Goal: Task Accomplishment & Management: Use online tool/utility

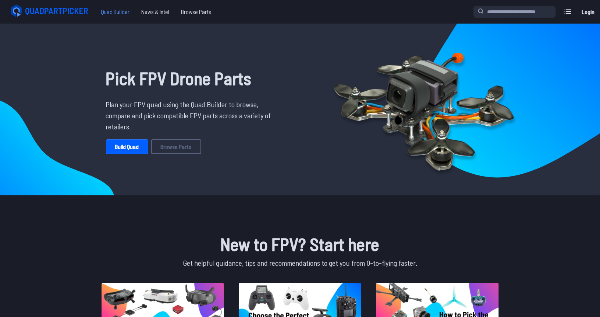
click at [121, 14] on span "Quad Builder" at bounding box center [115, 11] width 40 height 15
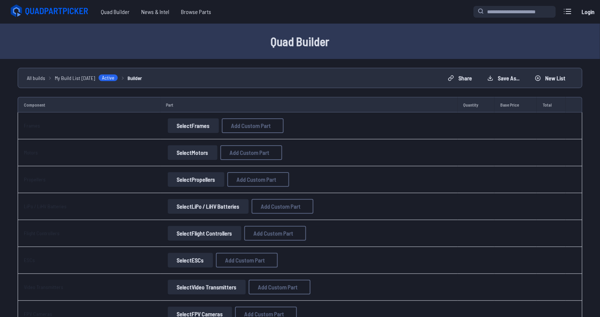
click at [192, 127] on button "Select Frames" at bounding box center [193, 125] width 51 height 15
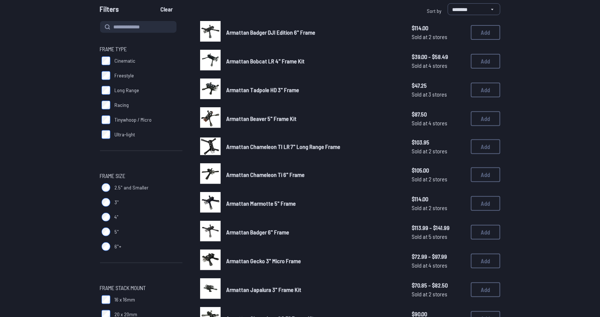
scroll to position [74, 0]
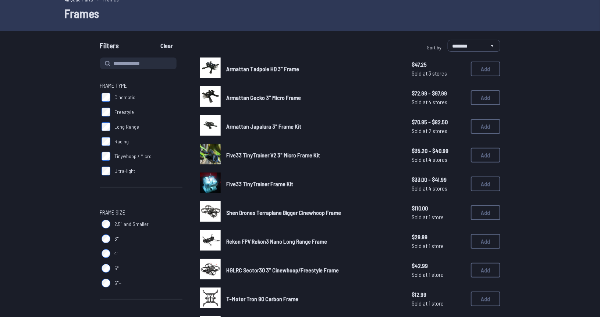
scroll to position [74, 0]
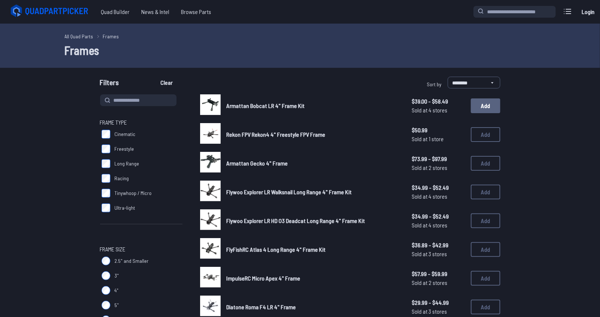
click at [477, 106] on button "Add" at bounding box center [485, 105] width 29 height 15
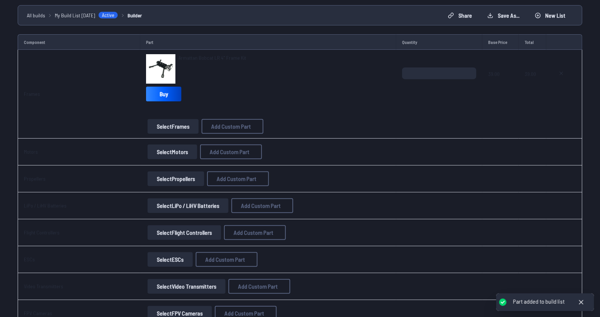
scroll to position [74, 0]
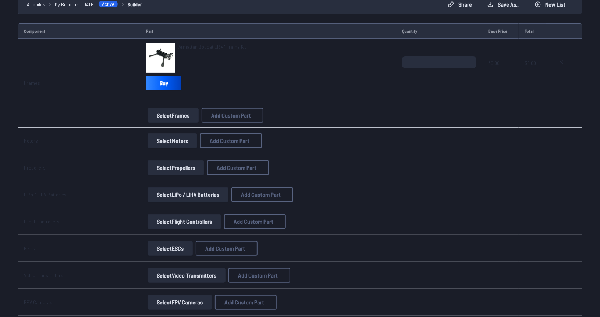
click at [173, 142] on button "Select Motors" at bounding box center [173, 140] width 50 height 15
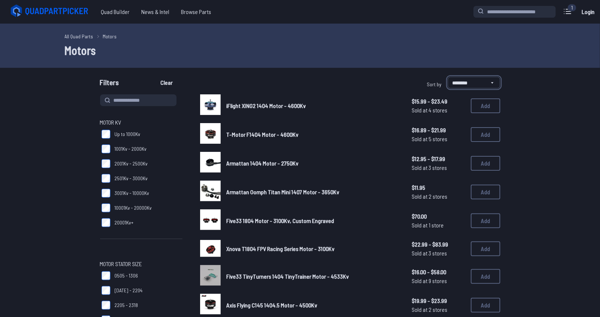
click at [471, 82] on select "**********" at bounding box center [474, 83] width 53 height 12
click at [448, 77] on select "**********" at bounding box center [474, 83] width 53 height 12
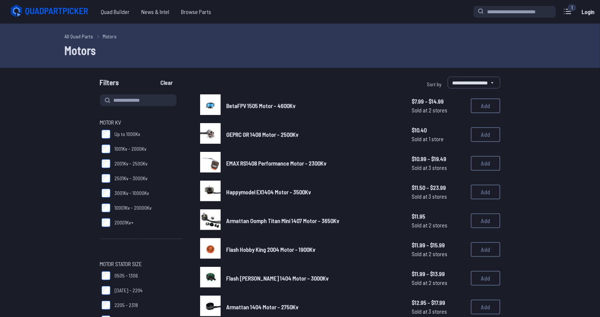
click at [445, 83] on label "**********" at bounding box center [463, 84] width 75 height 15
click at [448, 83] on select "**********" at bounding box center [474, 83] width 53 height 12
click at [453, 85] on select "**********" at bounding box center [474, 83] width 53 height 12
select select "********"
click at [448, 77] on select "**********" at bounding box center [474, 83] width 53 height 12
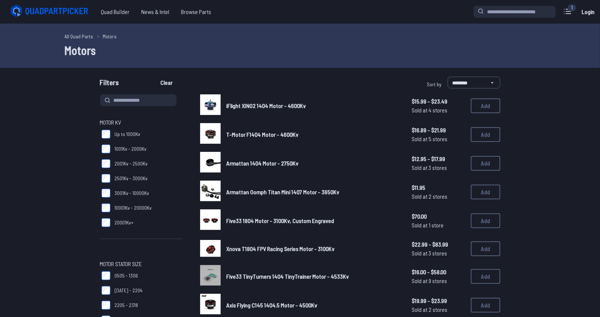
drag, startPoint x: 261, startPoint y: 104, endPoint x: 223, endPoint y: 81, distance: 45.1
click at [223, 81] on div "Filters Clear" at bounding box center [198, 84] width 197 height 15
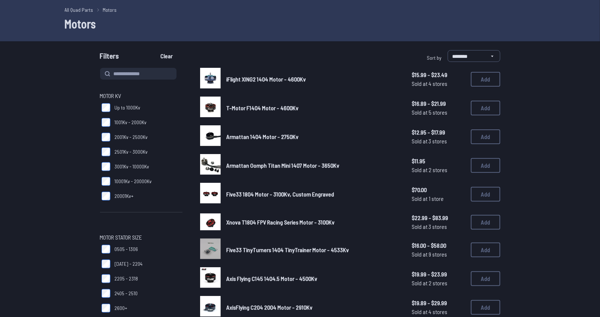
scroll to position [37, 0]
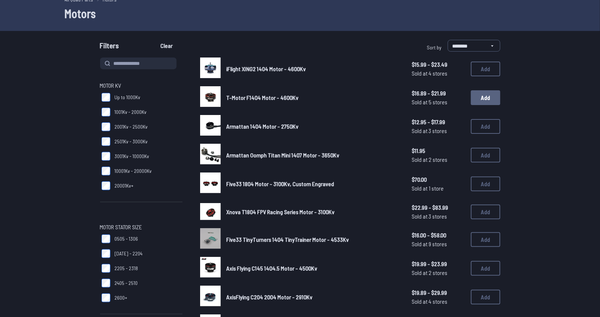
click at [490, 102] on button "Add" at bounding box center [485, 97] width 29 height 15
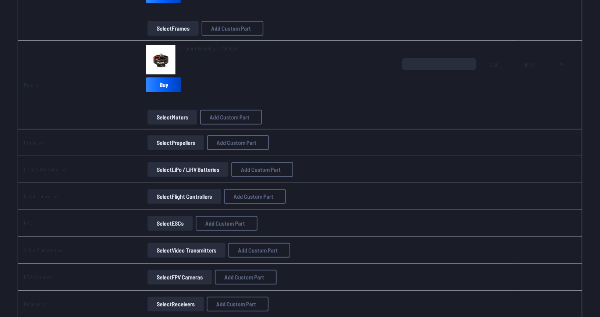
scroll to position [197, 0]
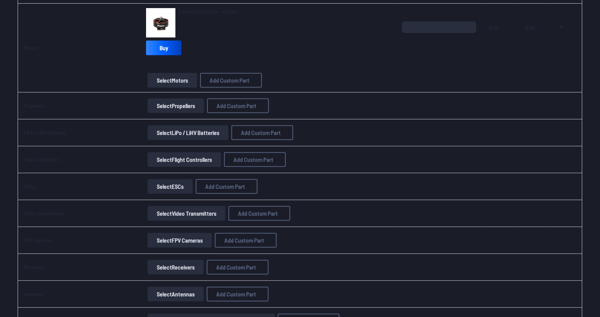
click at [161, 105] on button "Select Propellers" at bounding box center [176, 105] width 57 height 15
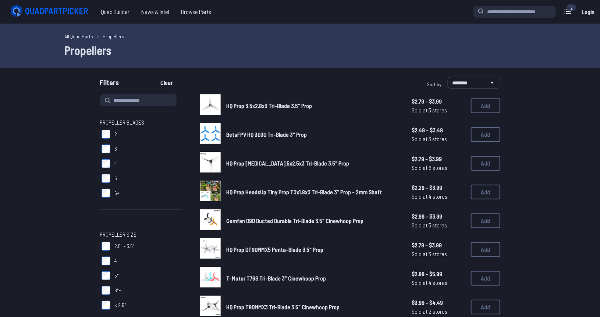
scroll to position [37, 0]
click at [120, 248] on span "2.5" - 3.5"" at bounding box center [125, 245] width 20 height 7
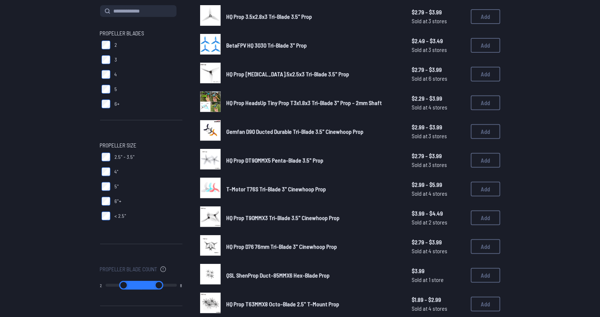
scroll to position [74, 0]
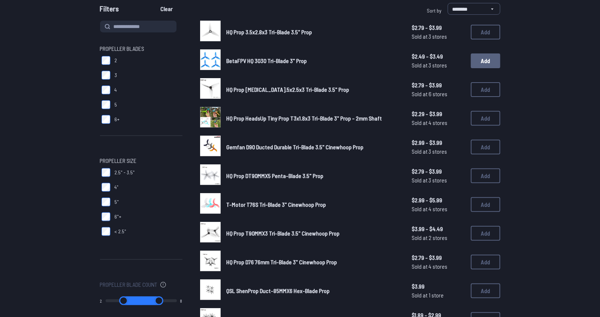
click at [487, 62] on button "Add" at bounding box center [485, 60] width 29 height 15
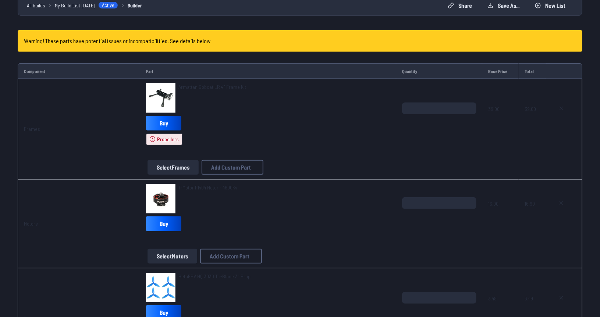
scroll to position [74, 0]
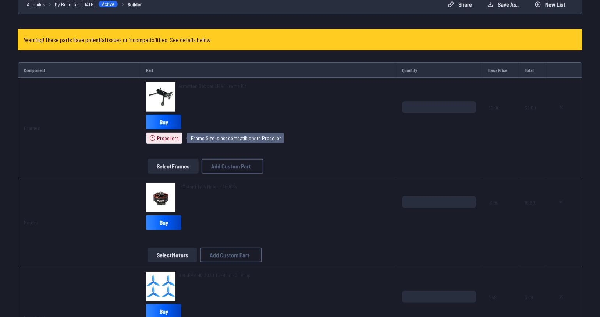
click at [152, 138] on icon at bounding box center [153, 138] width 6 height 6
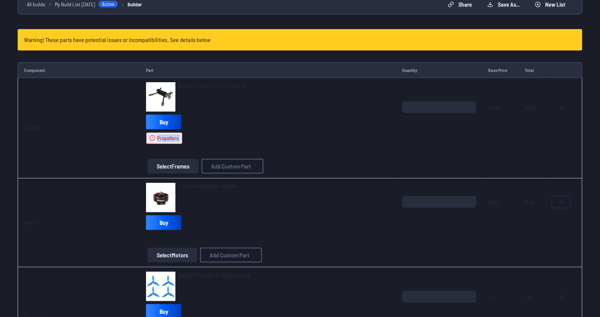
click at [560, 202] on icon at bounding box center [562, 202] width 6 height 6
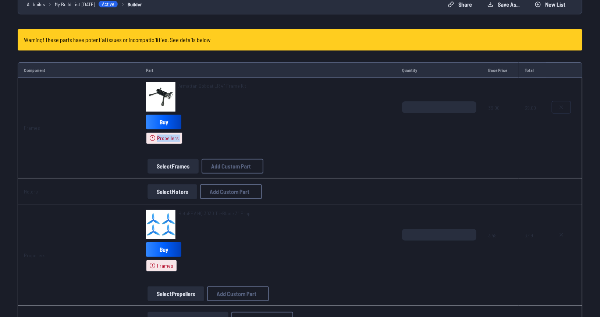
click at [563, 106] on icon at bounding box center [562, 107] width 6 height 6
type textarea "**********"
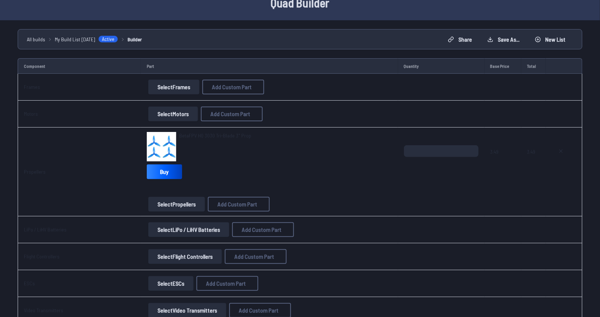
scroll to position [0, 0]
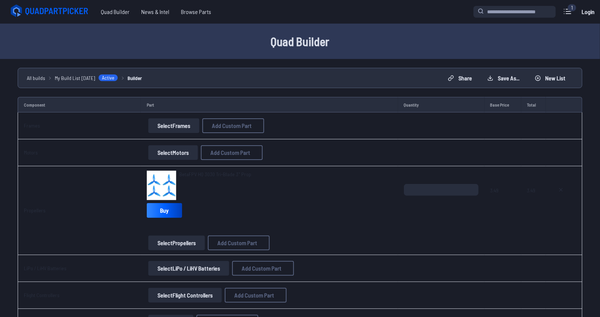
click at [168, 133] on td "Select Frames Add Custom Part Add Custom Part Part name* Brand / Manufacturer P…" at bounding box center [269, 125] width 257 height 27
click at [173, 128] on button "Select Frames" at bounding box center [173, 125] width 51 height 15
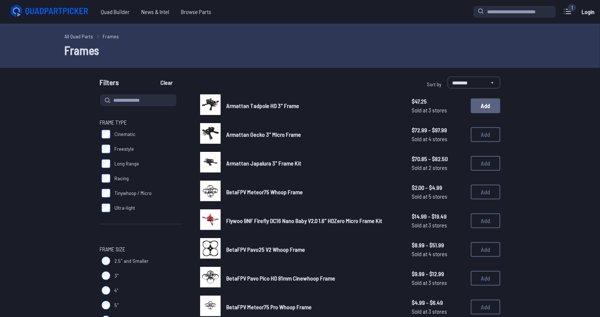
click at [484, 106] on button "Add" at bounding box center [485, 105] width 29 height 15
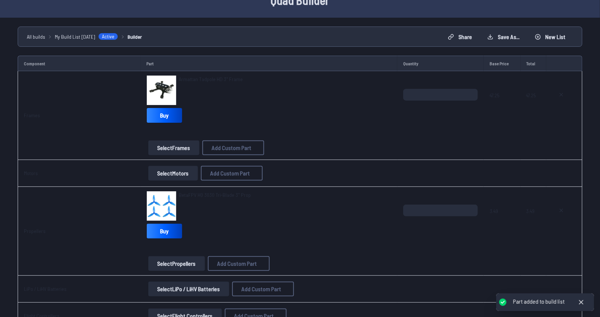
scroll to position [74, 0]
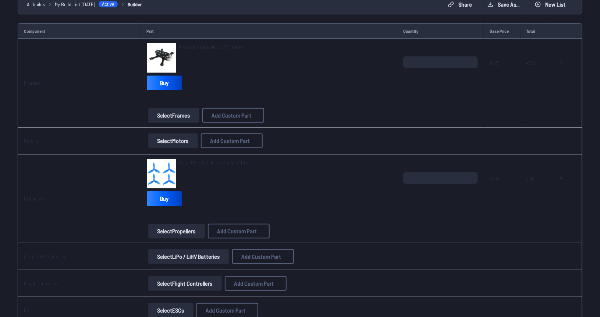
click at [165, 142] on button "Select Motors" at bounding box center [173, 140] width 50 height 15
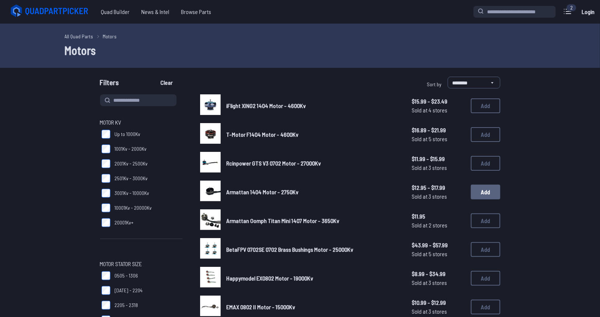
click at [478, 193] on button "Add" at bounding box center [485, 191] width 29 height 15
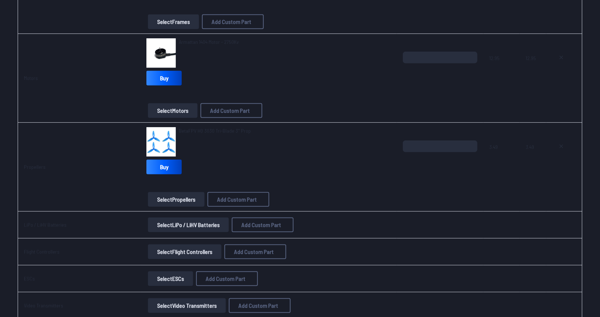
scroll to position [221, 0]
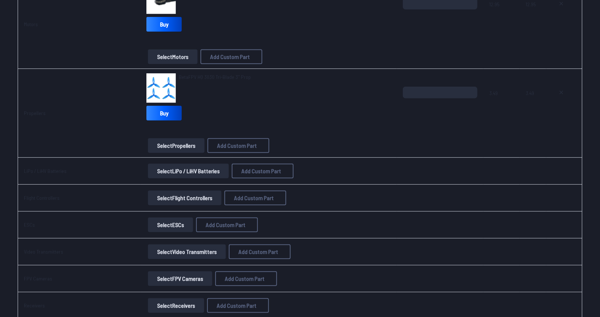
click at [181, 170] on button "Select LiPo / LiHV Batteries" at bounding box center [188, 170] width 81 height 15
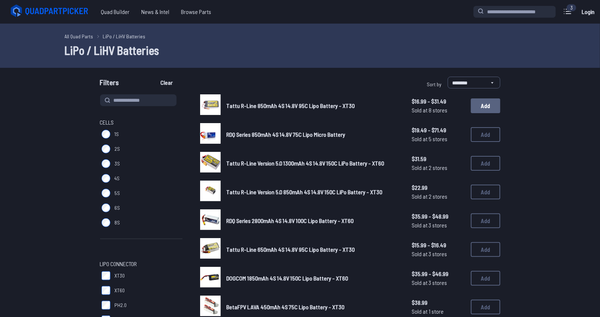
click at [489, 105] on button "Add" at bounding box center [485, 105] width 29 height 15
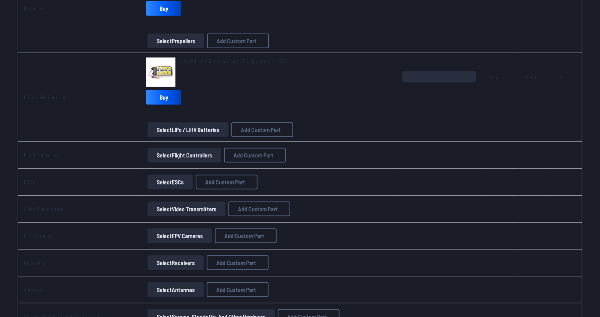
scroll to position [331, 0]
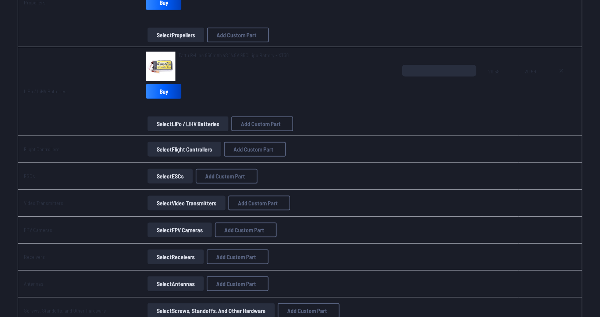
click at [165, 147] on button "Select Flight Controllers" at bounding box center [185, 149] width 74 height 15
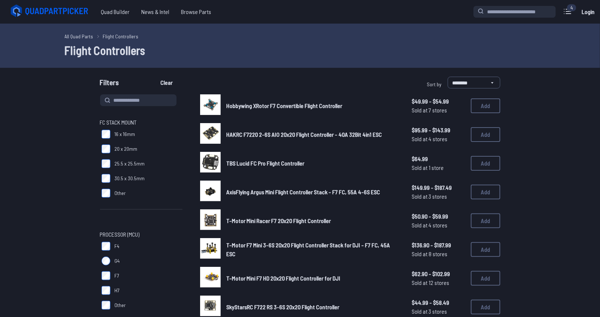
scroll to position [74, 0]
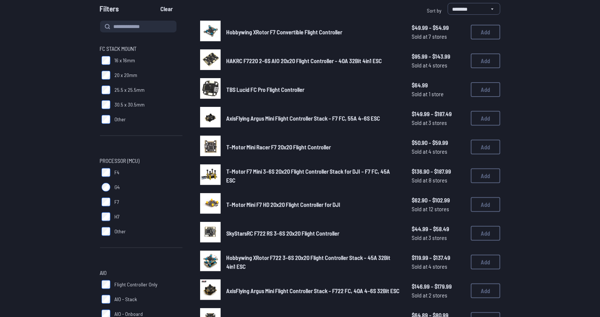
click at [35, 104] on form "**********" at bounding box center [300, 311] width 600 height 616
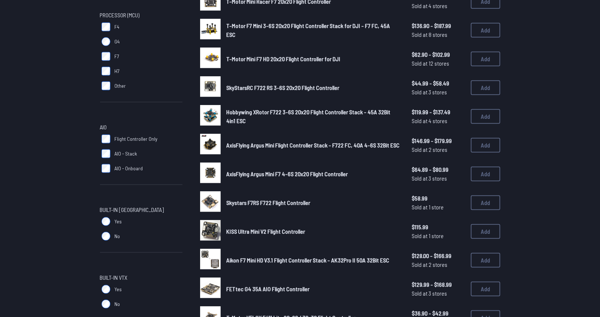
scroll to position [221, 0]
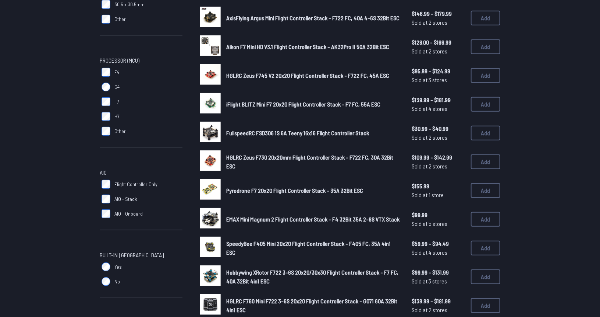
scroll to position [184, 0]
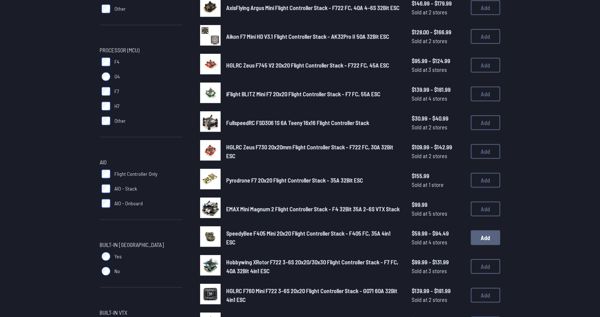
click at [490, 236] on button "Add" at bounding box center [485, 237] width 29 height 15
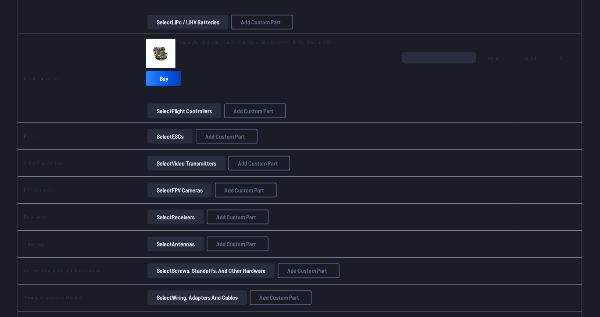
scroll to position [442, 0]
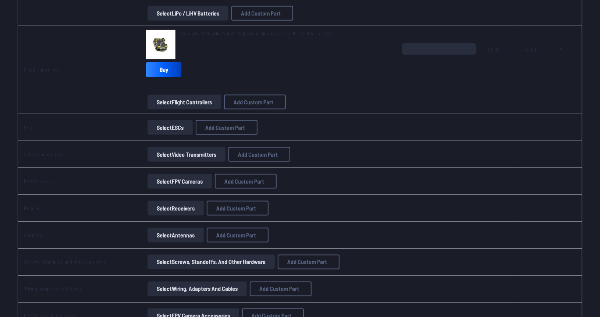
click at [170, 178] on button "Select FPV Cameras" at bounding box center [180, 181] width 64 height 15
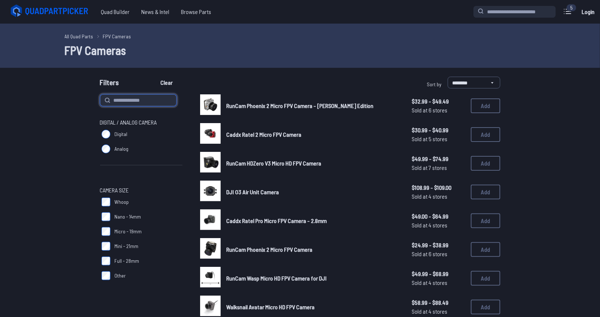
click at [159, 99] on input at bounding box center [138, 100] width 77 height 12
type input "******"
click at [155, 77] on button "Clear" at bounding box center [167, 83] width 25 height 12
type input "******"
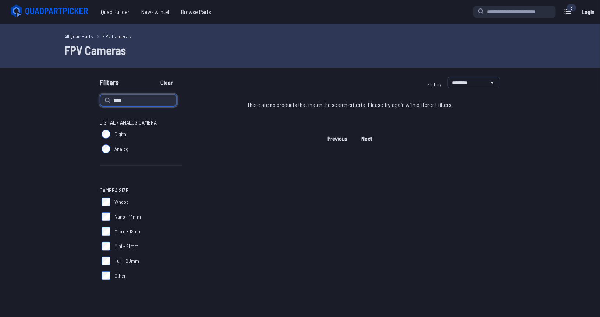
click at [155, 77] on button "Clear" at bounding box center [167, 83] width 25 height 12
type input "*****"
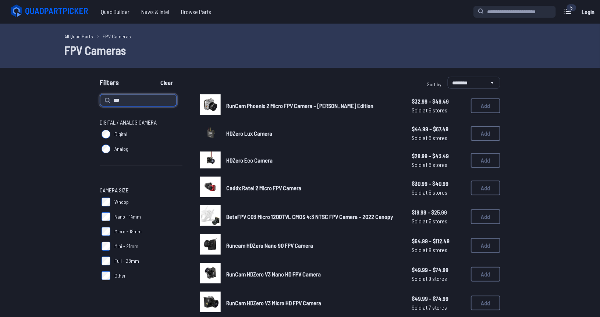
type input "****"
click at [155, 77] on button "Clear" at bounding box center [167, 83] width 25 height 12
type input "****"
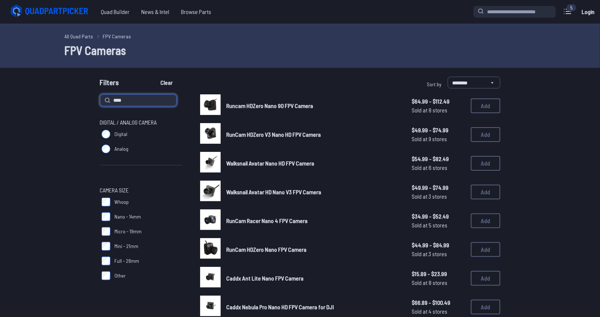
click at [142, 102] on input "****" at bounding box center [138, 100] width 77 height 12
type input "*"
click at [155, 77] on button "Clear" at bounding box center [167, 83] width 25 height 12
click at [156, 101] on input at bounding box center [138, 100] width 77 height 12
click at [172, 81] on button "Clear" at bounding box center [167, 83] width 25 height 12
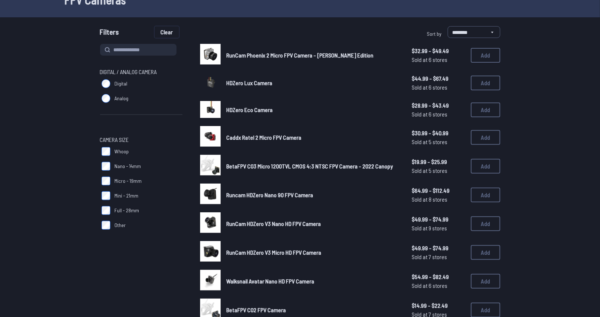
scroll to position [37, 0]
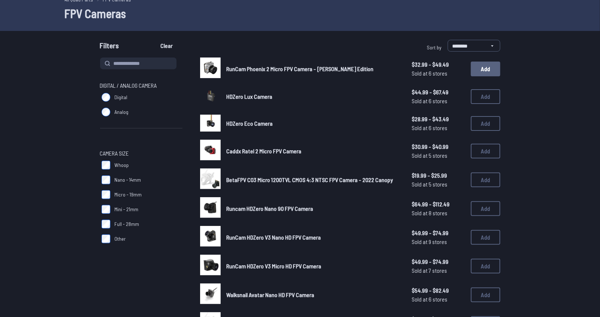
click at [483, 71] on button "Add" at bounding box center [485, 68] width 29 height 15
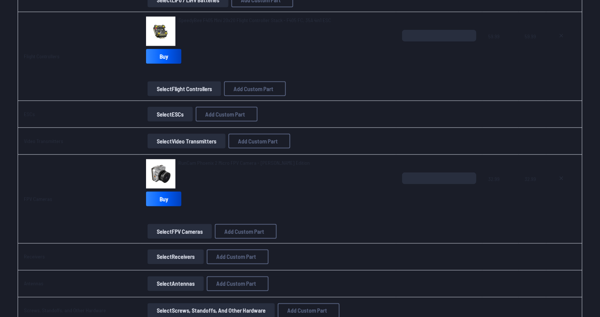
scroll to position [529, 0]
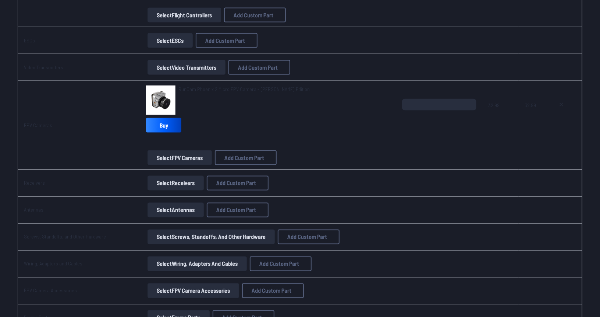
click at [162, 207] on button "Select Antennas" at bounding box center [176, 209] width 56 height 15
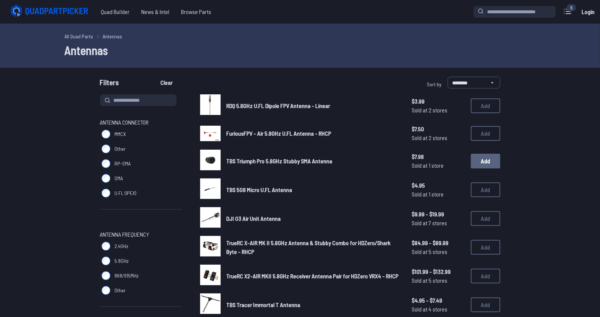
click at [482, 161] on button "Add" at bounding box center [485, 161] width 29 height 15
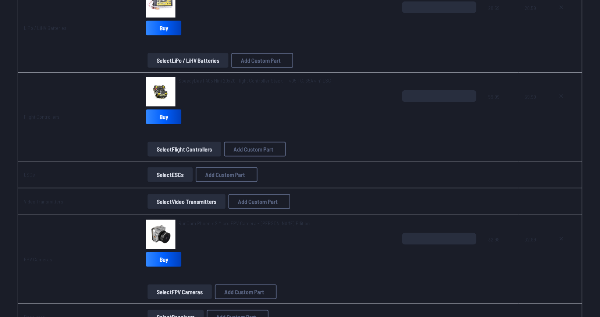
scroll to position [405, 0]
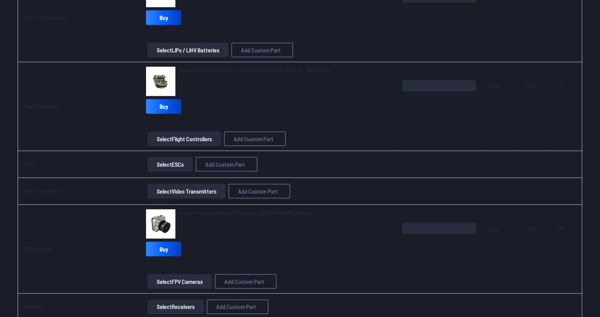
click at [194, 190] on button "Select Video Transmitters" at bounding box center [187, 191] width 78 height 15
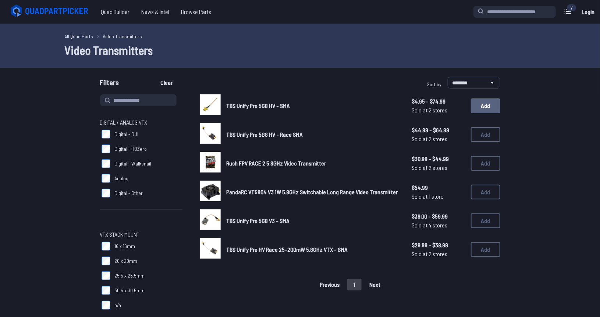
click at [477, 110] on button "Add" at bounding box center [485, 105] width 29 height 15
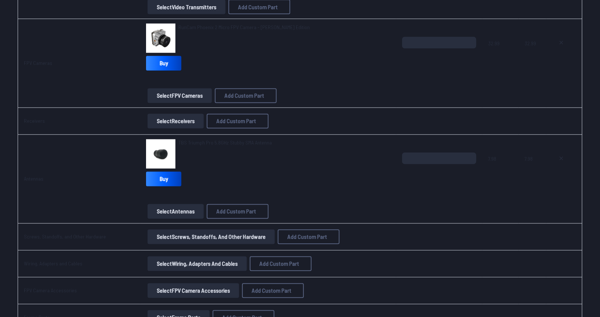
scroll to position [663, 0]
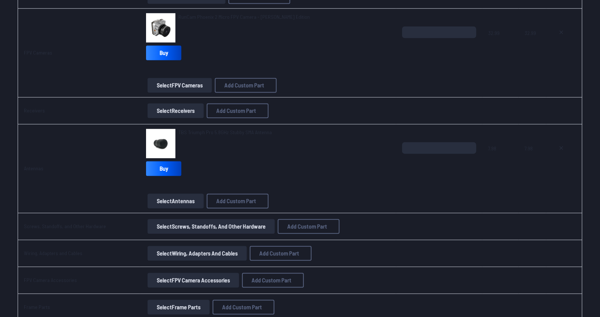
click at [218, 226] on button "Select Screws, Standoffs, and Other Hardware" at bounding box center [211, 226] width 127 height 15
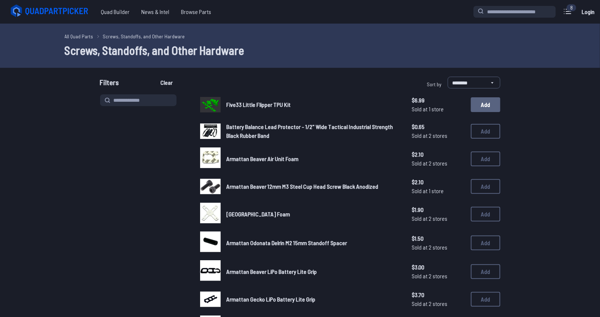
click at [491, 106] on button "Add" at bounding box center [485, 104] width 29 height 15
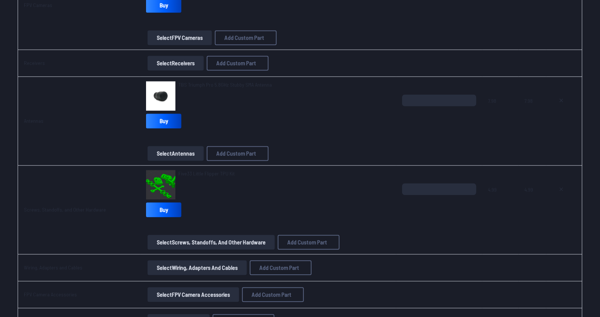
scroll to position [736, 0]
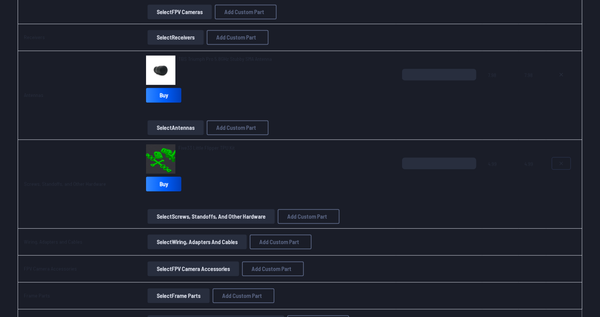
click at [561, 161] on icon at bounding box center [562, 163] width 6 height 6
type textarea "**********"
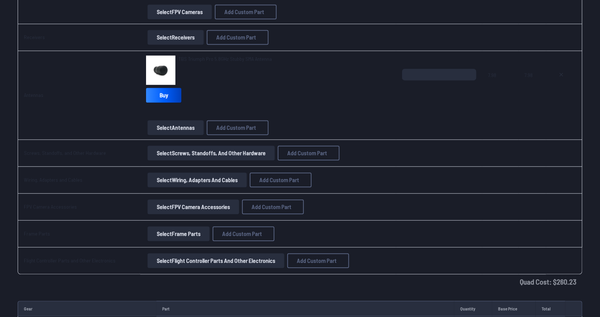
click at [177, 179] on button "Select Wiring, Adapters and Cables" at bounding box center [197, 179] width 99 height 15
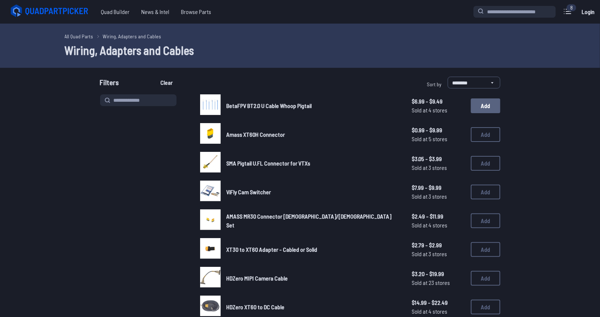
click at [481, 109] on button "Add" at bounding box center [485, 105] width 29 height 15
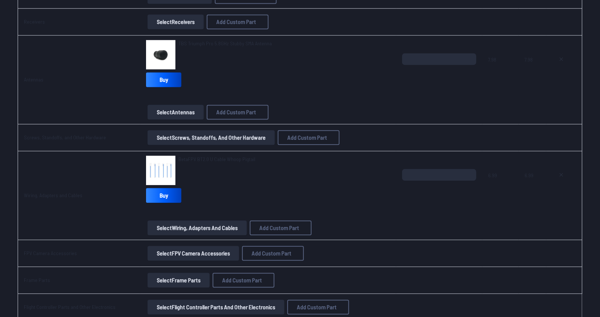
scroll to position [773, 0]
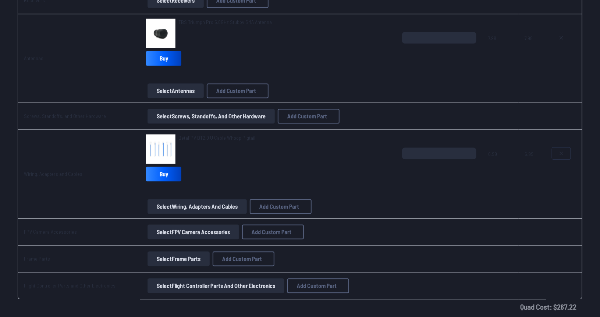
click at [558, 149] on button at bounding box center [562, 153] width 18 height 12
type textarea "**********"
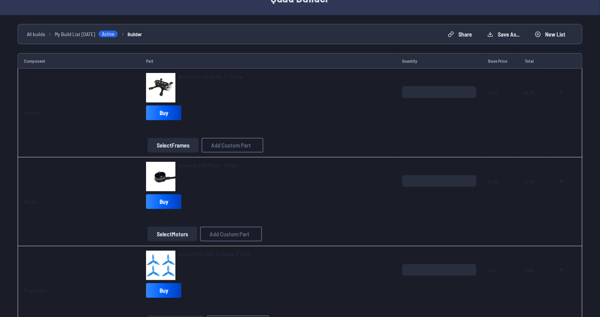
scroll to position [0, 0]
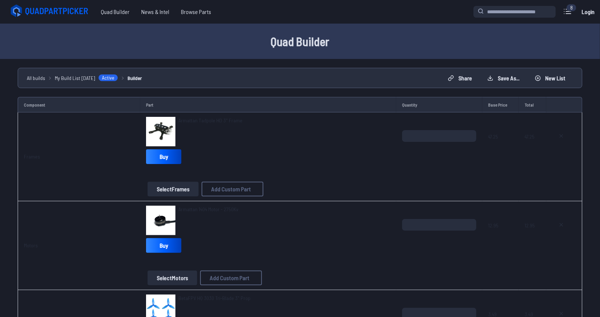
click at [205, 121] on span "Armattan Tadpole HD 3" Frame" at bounding box center [211, 120] width 64 height 6
click at [210, 208] on span "Armattan 1404 Motor - 2750Kv" at bounding box center [209, 209] width 60 height 6
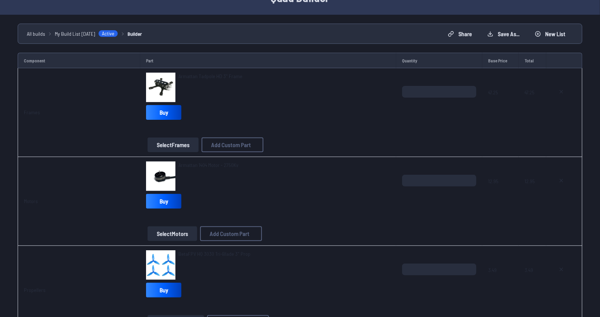
scroll to position [110, 0]
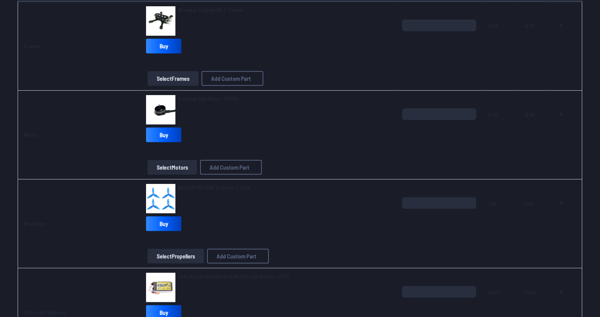
click at [201, 188] on span "BetaFPV HQ 3030 Tri-Blade 3" Prop" at bounding box center [215, 187] width 72 height 6
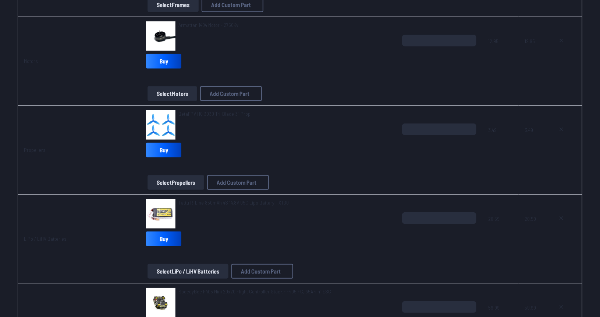
click at [220, 203] on span "Tattu R-Line 850mAh 4S 14.8V 95C Lipo Battery - XT30" at bounding box center [234, 202] width 110 height 6
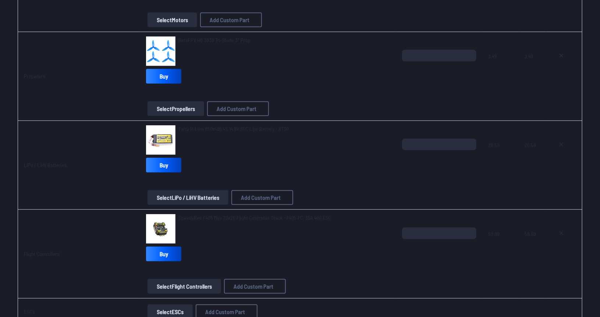
click at [216, 214] on span "SpeedyBee F405 Mini 20x20 Flight Controller Stack - F405 FC, 35A 4in1 ESC" at bounding box center [255, 217] width 153 height 6
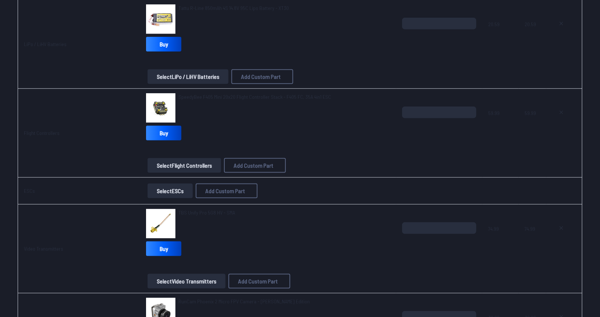
scroll to position [442, 0]
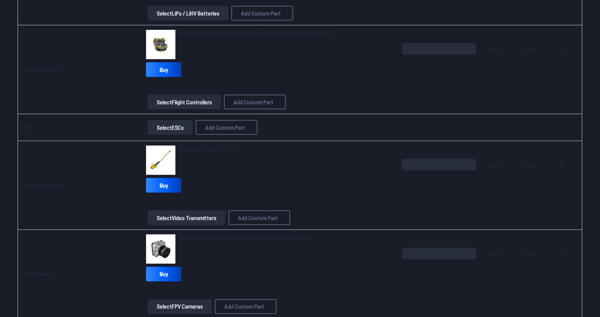
click at [220, 236] on span "RunCam Phoenix 2 Micro FPV Camera - Joshua Bardwell Edition" at bounding box center [244, 237] width 131 height 6
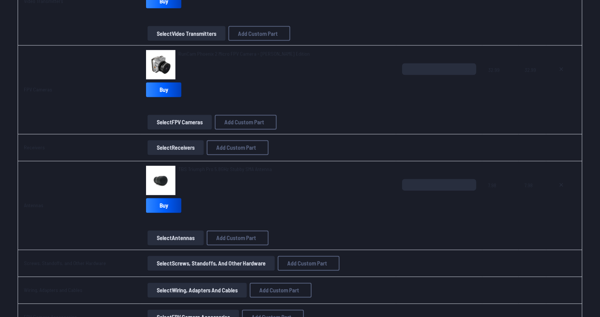
click at [225, 167] on span "TBS Triumph Pro 5.8GHz Stubby SMA Antenna" at bounding box center [226, 169] width 94 height 6
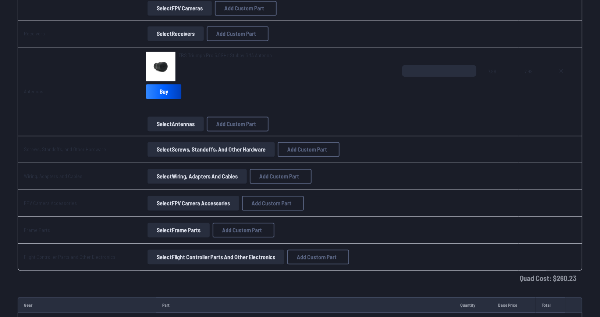
scroll to position [663, 0]
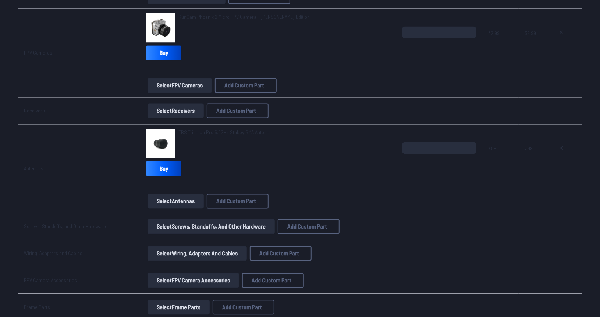
click at [220, 131] on span "TBS Triumph Pro 5.8GHz Stubby SMA Antenna" at bounding box center [226, 132] width 94 height 6
click at [557, 145] on button at bounding box center [562, 148] width 18 height 12
click at [177, 200] on button "Select Antennas" at bounding box center [176, 201] width 56 height 15
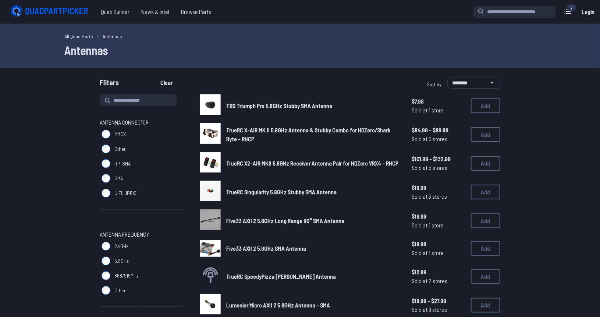
click at [288, 104] on span "TBS Triumph Pro 5.8GHz Stubby SMA Antenna" at bounding box center [280, 105] width 106 height 7
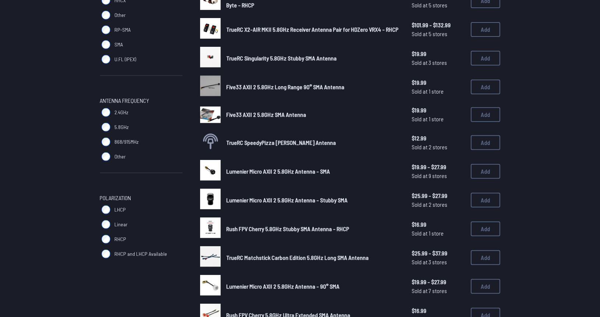
scroll to position [147, 0]
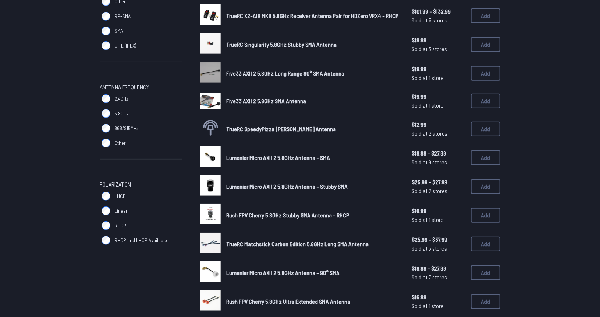
click at [257, 156] on span "Lumenier Micro AXII 2 5.8GHz Antenna - SMA" at bounding box center [279, 157] width 104 height 7
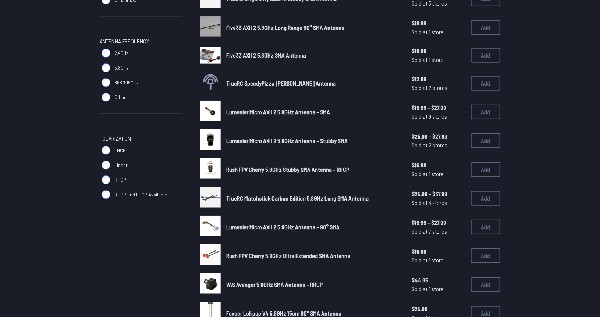
scroll to position [258, 0]
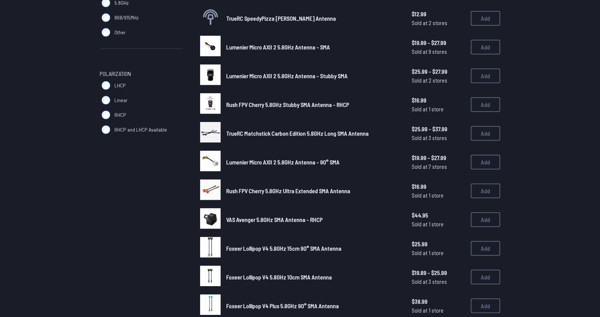
click at [296, 159] on span "Lumenier Micro AXII 2 5.8GHz Antenna - 90° SMA" at bounding box center [283, 161] width 113 height 7
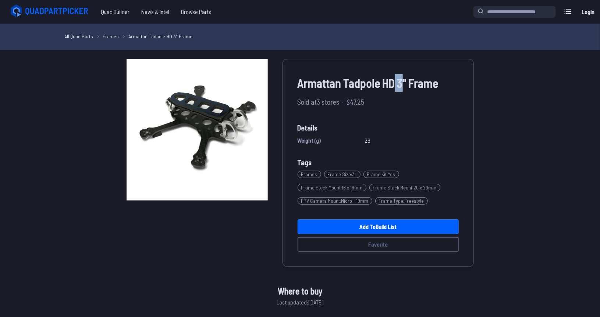
click at [393, 80] on span "Armattan Tadpole HD 3" Frame" at bounding box center [378, 83] width 161 height 18
click at [398, 95] on div "Armattan Tadpole HD 3" Frame Sold at 3 stores · $47.25 Details Weight (g) 26 Ta…" at bounding box center [378, 163] width 191 height 208
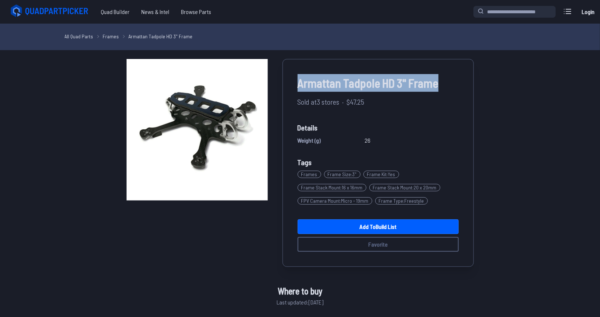
drag, startPoint x: 297, startPoint y: 82, endPoint x: 438, endPoint y: 81, distance: 141.7
click at [438, 81] on div "Armattan Tadpole HD 3" Frame Sold at 3 stores · $47.25 Details Weight (g) 26 Ta…" at bounding box center [378, 163] width 191 height 208
copy span "Armattan Tadpole HD 3" Frame"
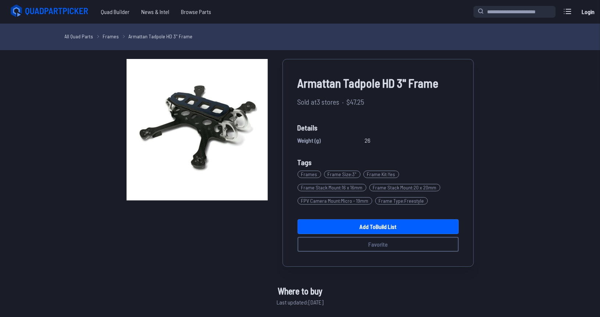
drag, startPoint x: 75, startPoint y: 107, endPoint x: 78, endPoint y: 98, distance: 9.8
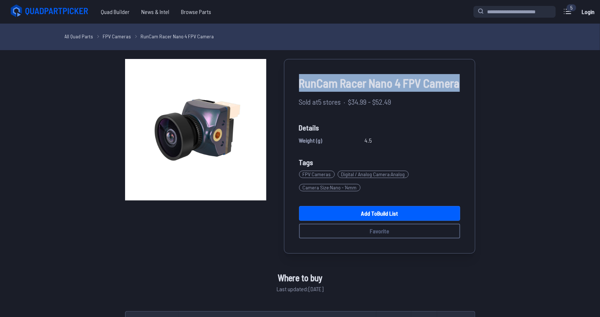
drag, startPoint x: 292, startPoint y: 84, endPoint x: 465, endPoint y: 85, distance: 173.0
click at [467, 84] on div "RunCam Racer Nano 4 FPV Camera Sold at 5 stores · $34.99 - $52.49 Details Weigh…" at bounding box center [379, 156] width 191 height 194
copy span "RunCam Racer Nano 4 FPV Camera"
